Goal: Find contact information

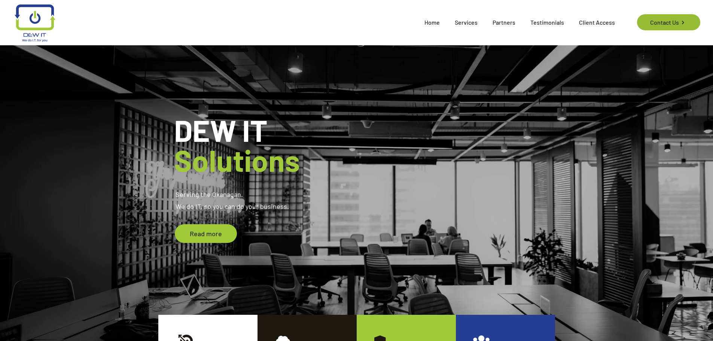
click at [674, 28] on link "Contact Us" at bounding box center [668, 22] width 63 height 16
